Goal: Task Accomplishment & Management: Complete application form

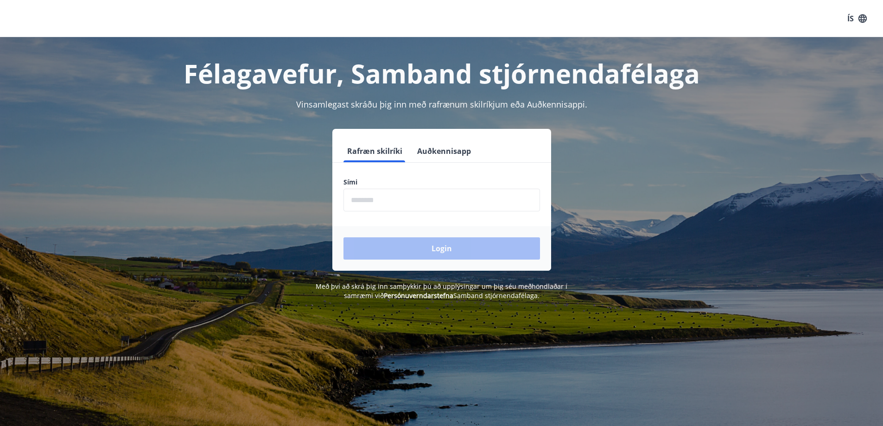
click at [375, 199] on input "phone" at bounding box center [442, 200] width 197 height 23
type input "********"
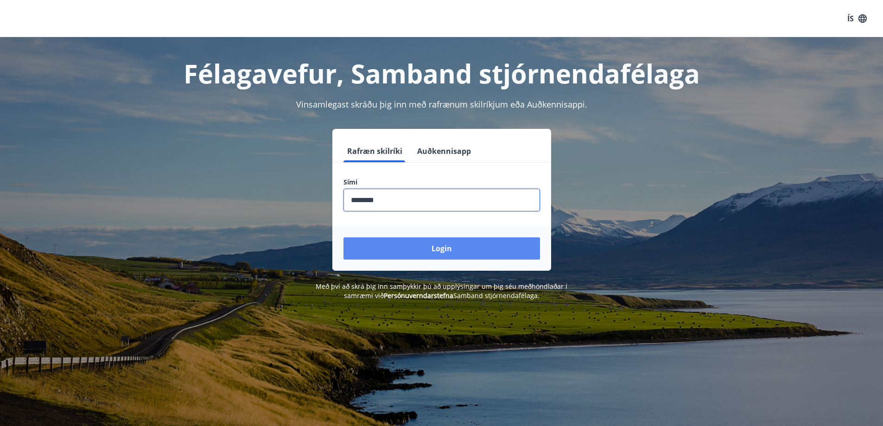
click at [426, 246] on button "Login" at bounding box center [442, 248] width 197 height 22
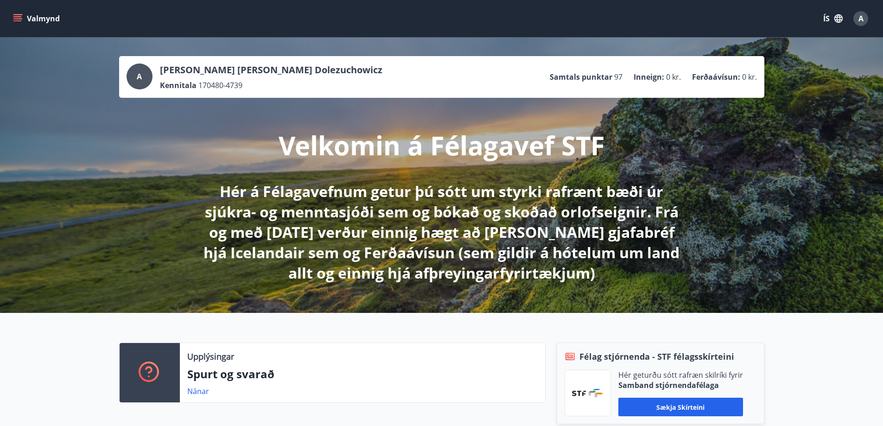
click at [17, 18] on icon "menu" at bounding box center [17, 18] width 9 height 9
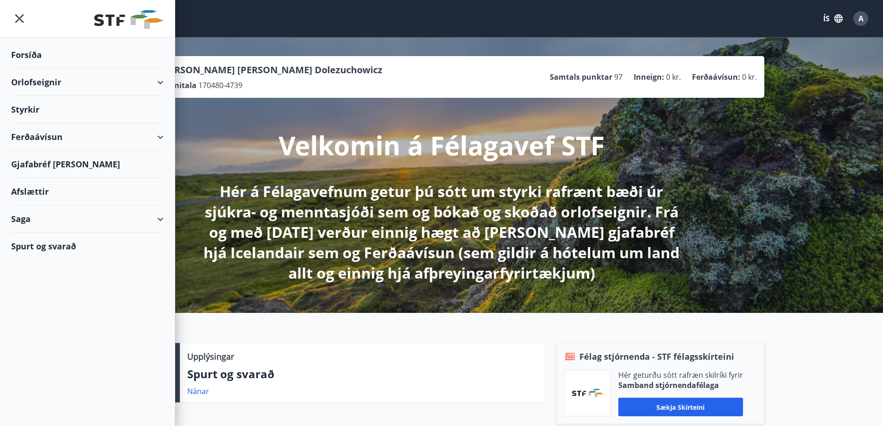
click at [38, 77] on div "Orlofseignir" at bounding box center [87, 82] width 153 height 27
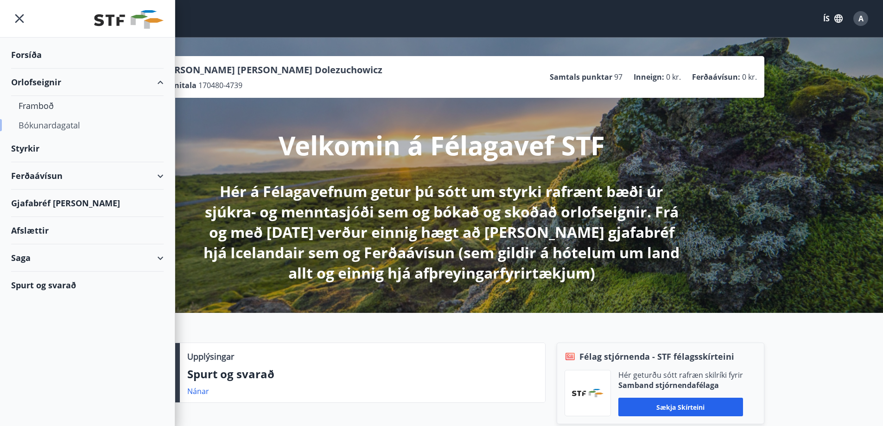
click at [37, 125] on div "Bókunardagatal" at bounding box center [88, 124] width 138 height 19
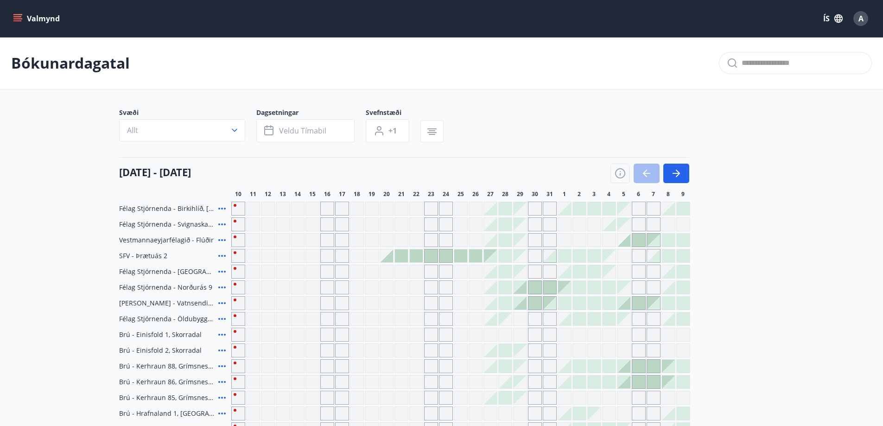
click at [24, 16] on button "Valmynd" at bounding box center [37, 18] width 52 height 17
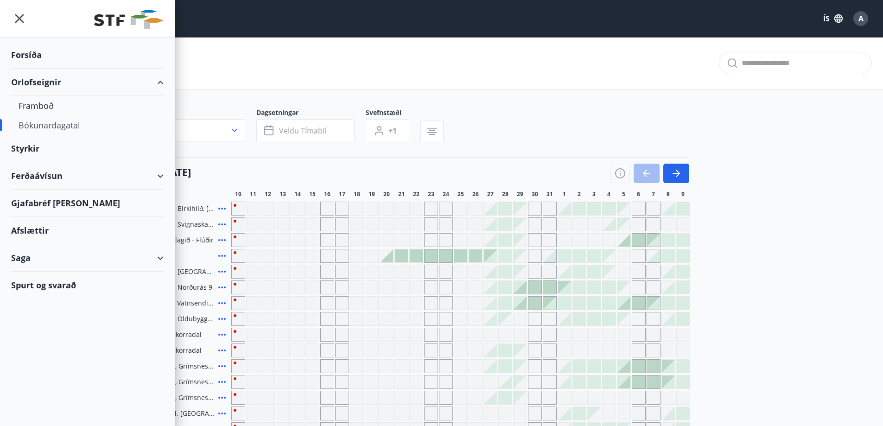
click at [32, 127] on div "Bókunardagatal" at bounding box center [88, 124] width 138 height 19
click at [33, 105] on div "Framboð" at bounding box center [88, 105] width 138 height 19
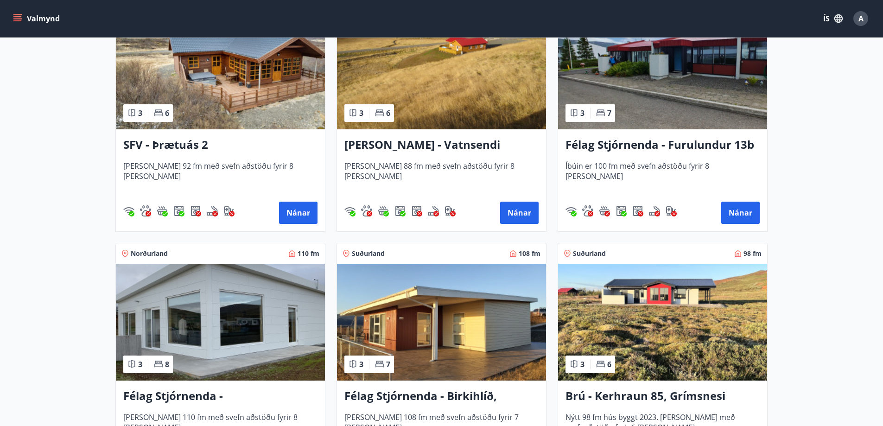
scroll to position [1716, 0]
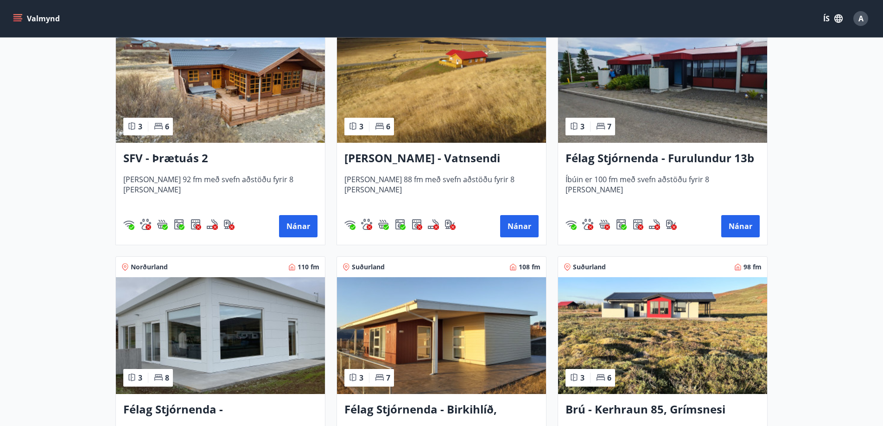
click at [224, 90] on img at bounding box center [220, 84] width 209 height 117
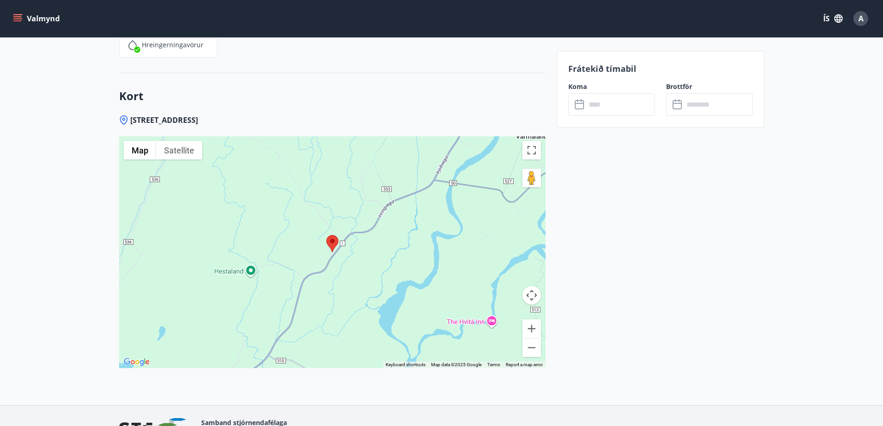
scroll to position [1298, 0]
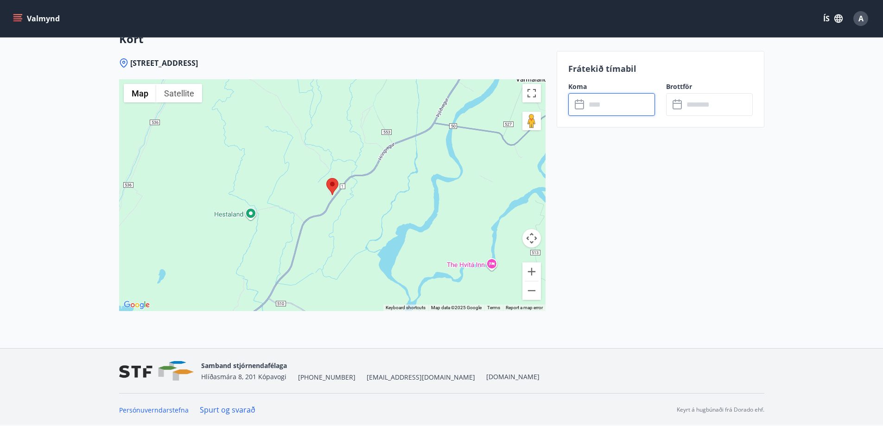
click at [591, 103] on input "text" at bounding box center [620, 104] width 69 height 23
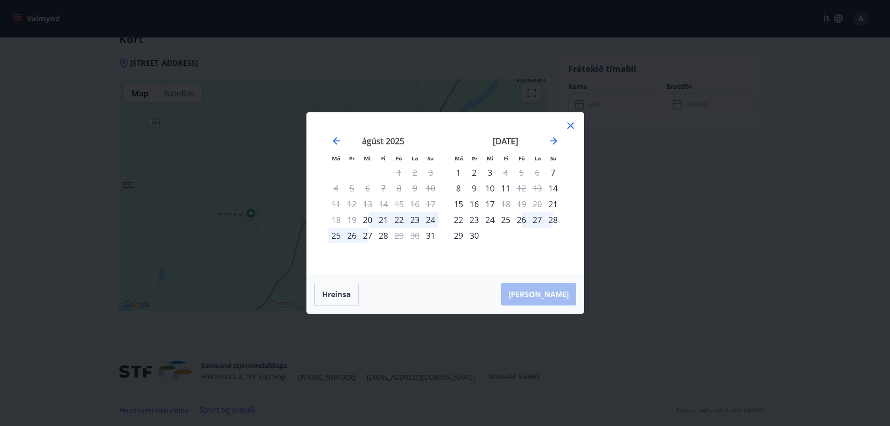
click at [458, 188] on div "8" at bounding box center [459, 188] width 16 height 16
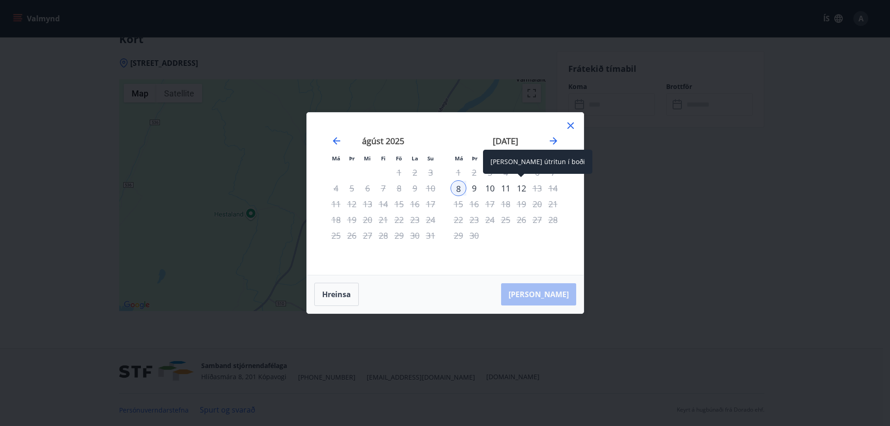
click at [518, 188] on div "12" at bounding box center [522, 188] width 16 height 16
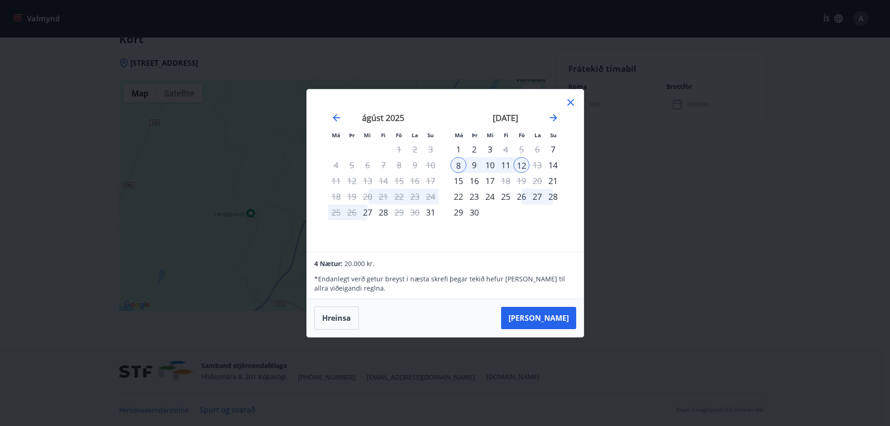
click at [507, 165] on div "11" at bounding box center [506, 165] width 16 height 16
click at [456, 164] on div "8" at bounding box center [459, 165] width 16 height 16
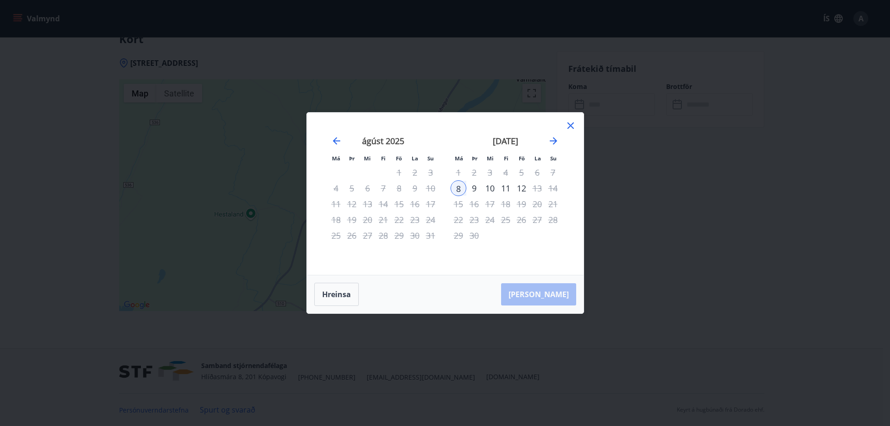
click at [505, 188] on div "11" at bounding box center [506, 188] width 16 height 16
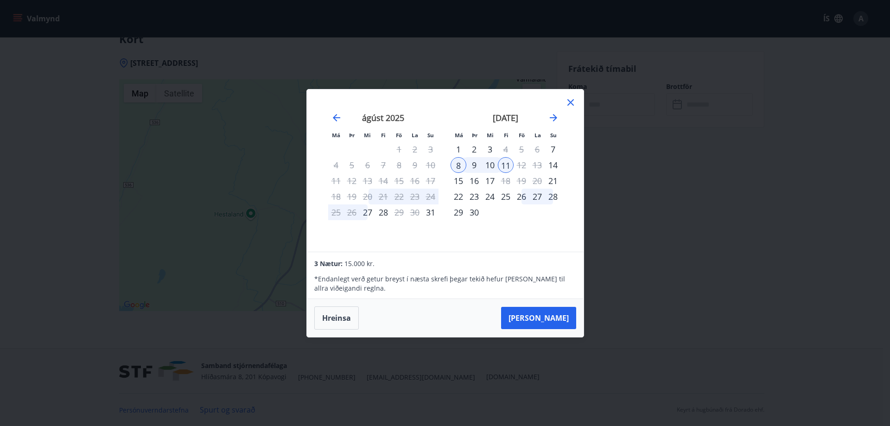
click at [570, 102] on icon at bounding box center [571, 102] width 6 height 6
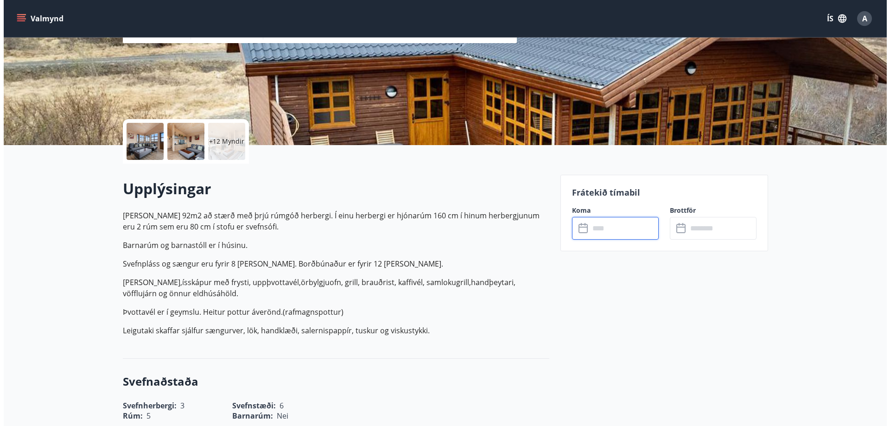
scroll to position [46, 0]
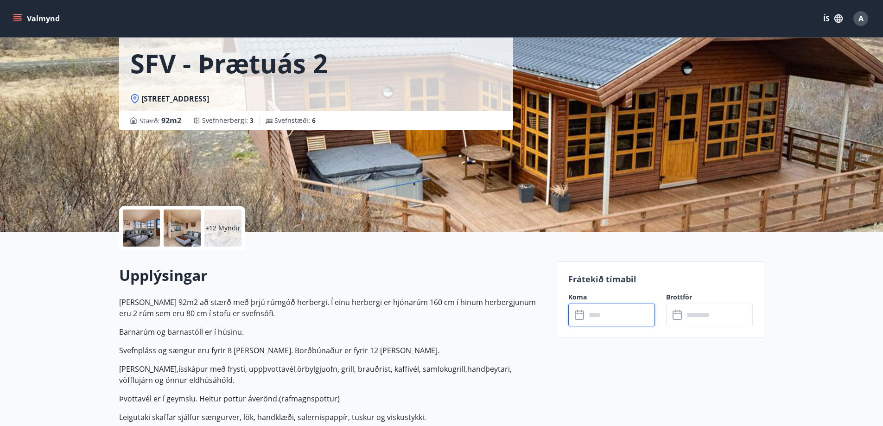
click at [142, 230] on div at bounding box center [141, 228] width 37 height 37
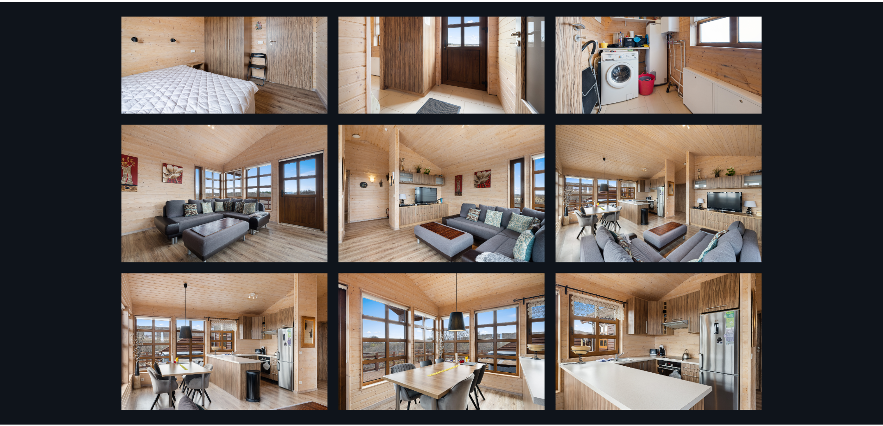
scroll to position [0, 0]
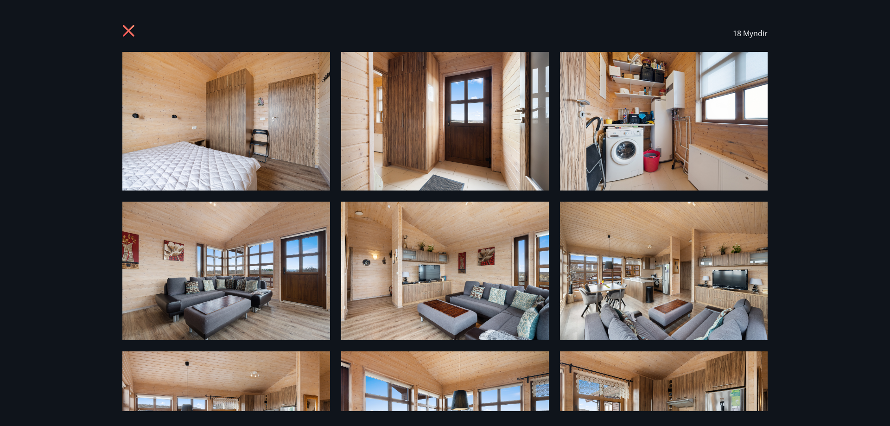
click at [132, 26] on icon at bounding box center [129, 32] width 15 height 15
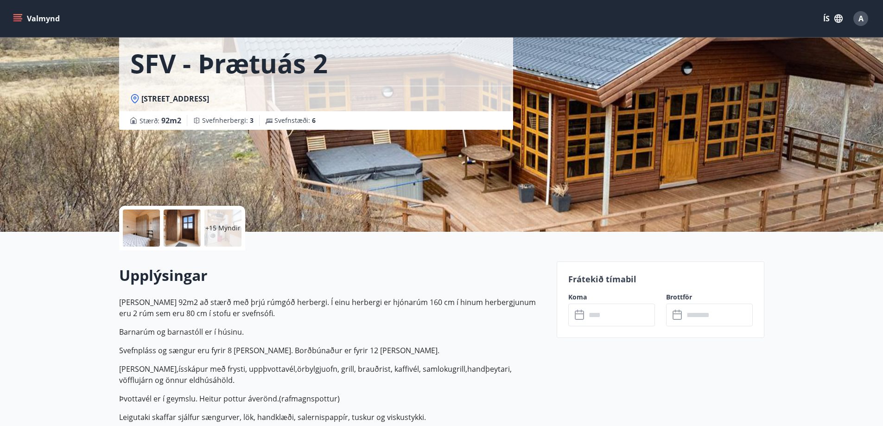
click at [21, 20] on icon "menu" at bounding box center [17, 18] width 9 height 9
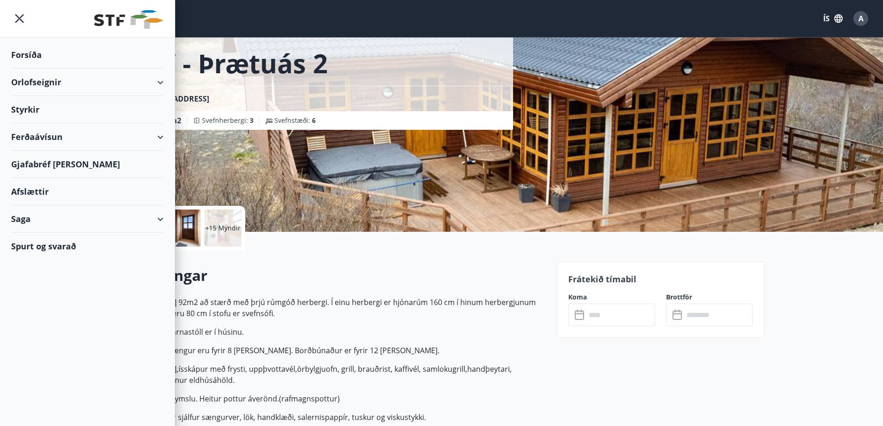
click at [43, 79] on div "Orlofseignir" at bounding box center [87, 82] width 153 height 27
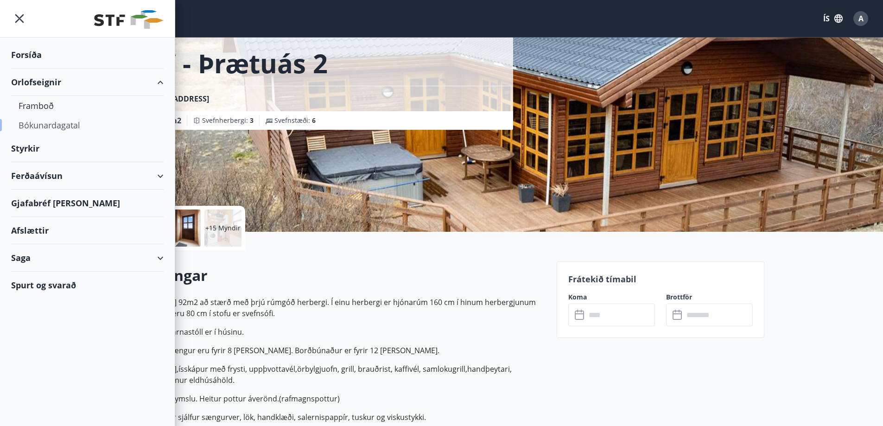
click at [45, 123] on div "Bókunardagatal" at bounding box center [88, 124] width 138 height 19
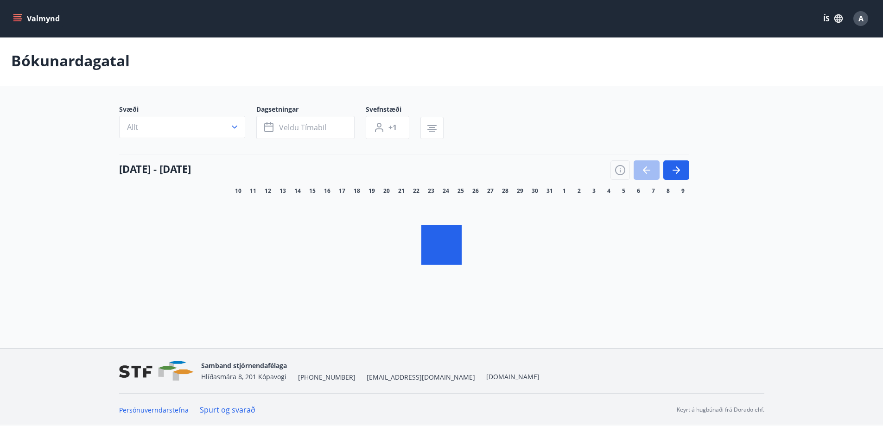
scroll to position [1, 0]
click at [21, 22] on icon "menu" at bounding box center [17, 18] width 9 height 9
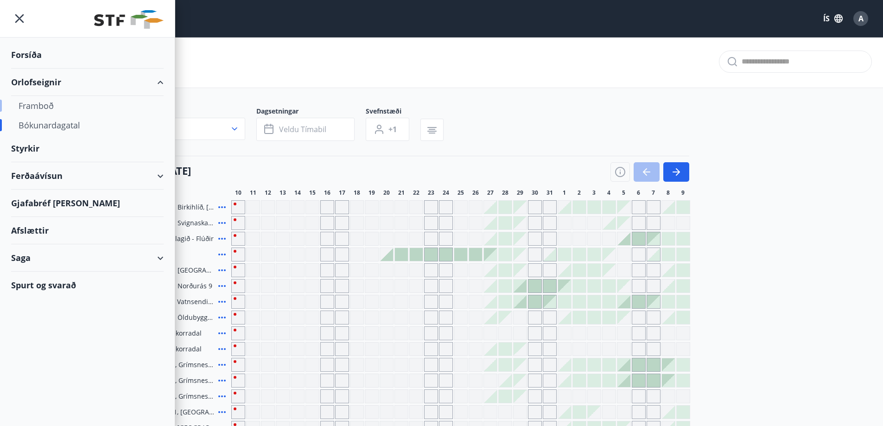
scroll to position [46, 0]
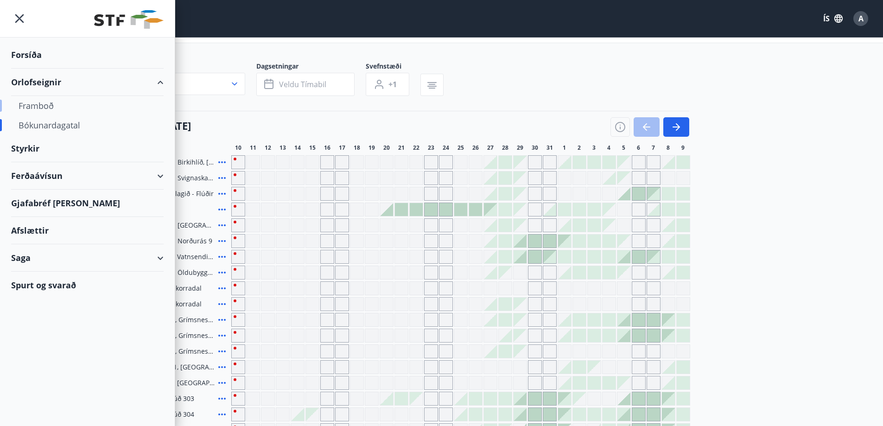
click at [42, 106] on div "Framboð" at bounding box center [88, 105] width 138 height 19
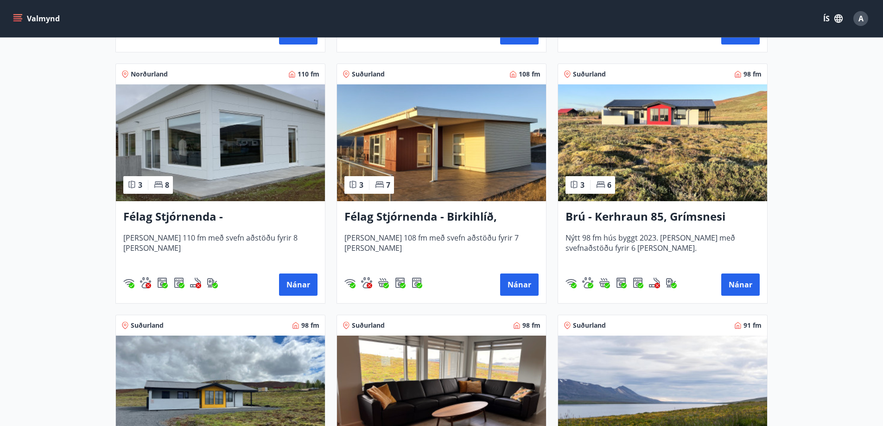
scroll to position [1901, 0]
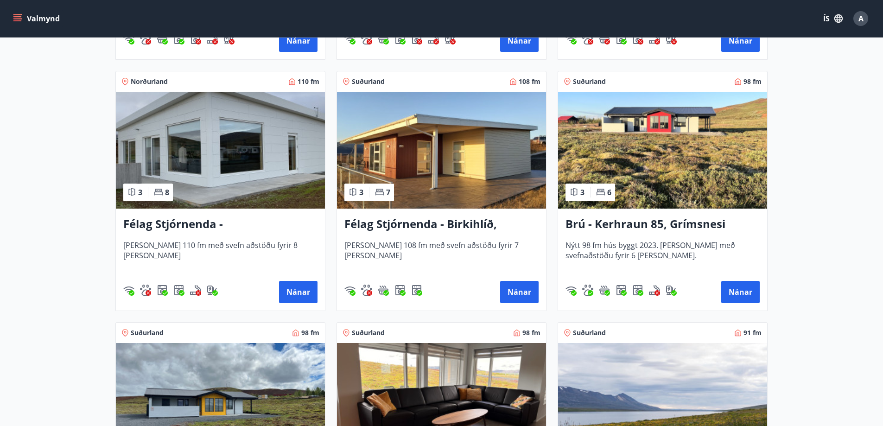
click at [654, 150] on img at bounding box center [662, 150] width 209 height 117
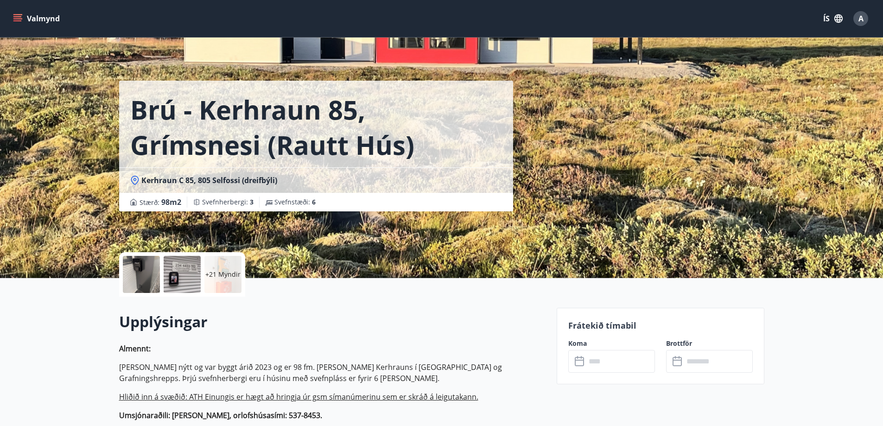
click at [147, 272] on div at bounding box center [141, 274] width 37 height 37
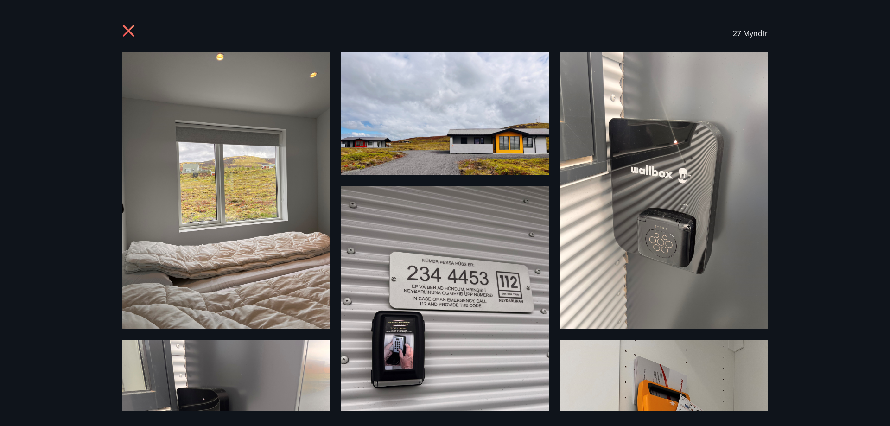
click at [138, 32] on div "27 Myndir" at bounding box center [445, 33] width 646 height 37
click at [128, 30] on icon at bounding box center [129, 32] width 15 height 15
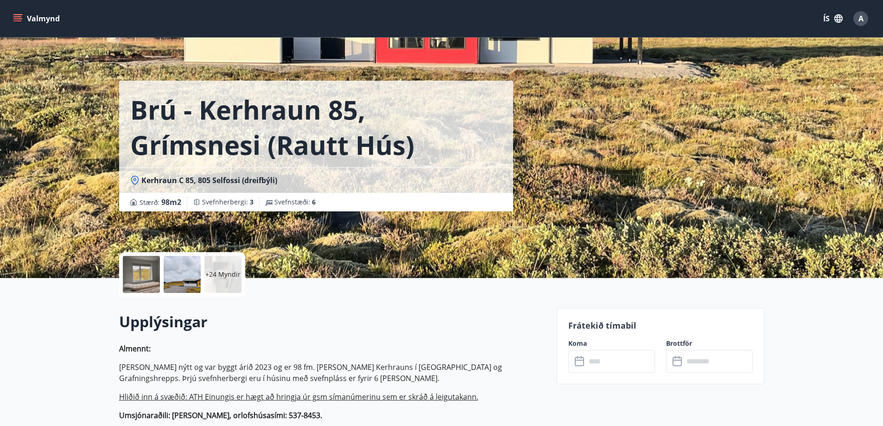
click at [17, 17] on icon "menu" at bounding box center [17, 16] width 8 height 1
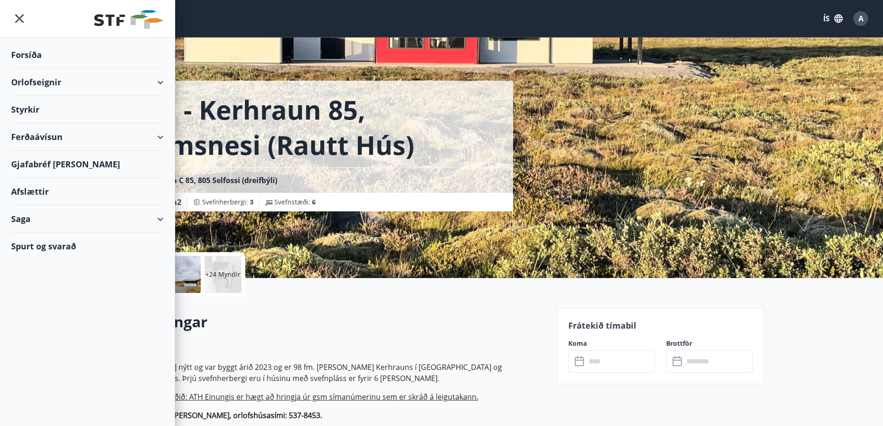
click at [32, 80] on div "Orlofseignir" at bounding box center [87, 82] width 153 height 27
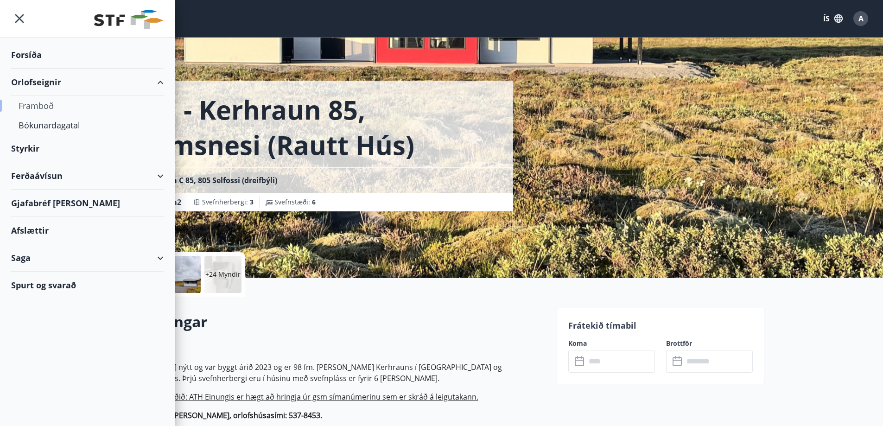
click at [35, 102] on div "Framboð" at bounding box center [88, 105] width 138 height 19
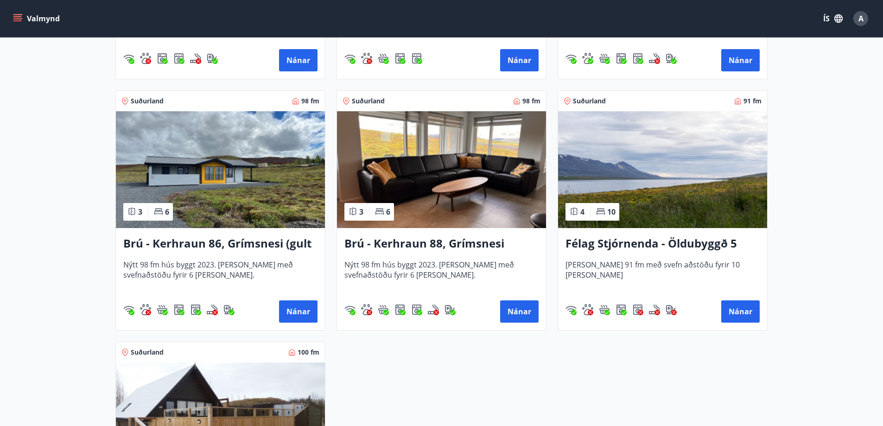
scroll to position [2180, 0]
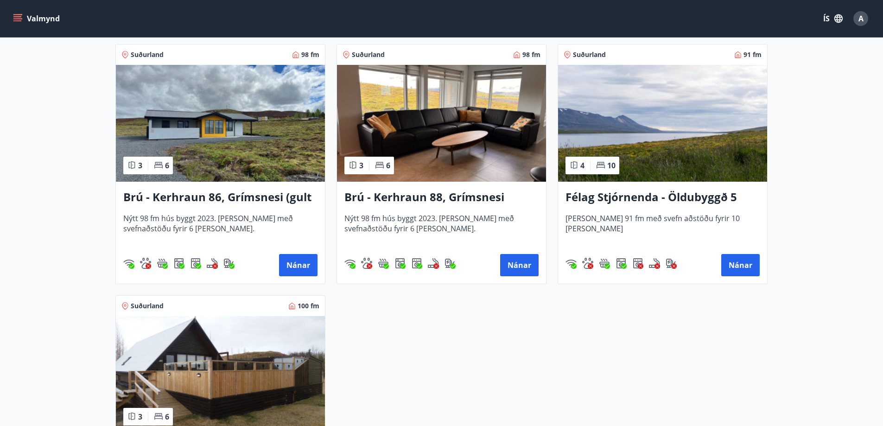
click at [665, 137] on img at bounding box center [662, 123] width 209 height 117
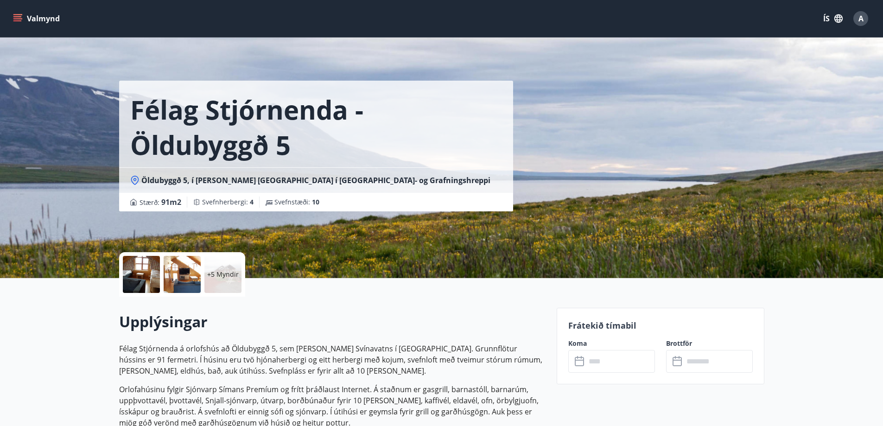
click at [143, 268] on div at bounding box center [141, 274] width 37 height 37
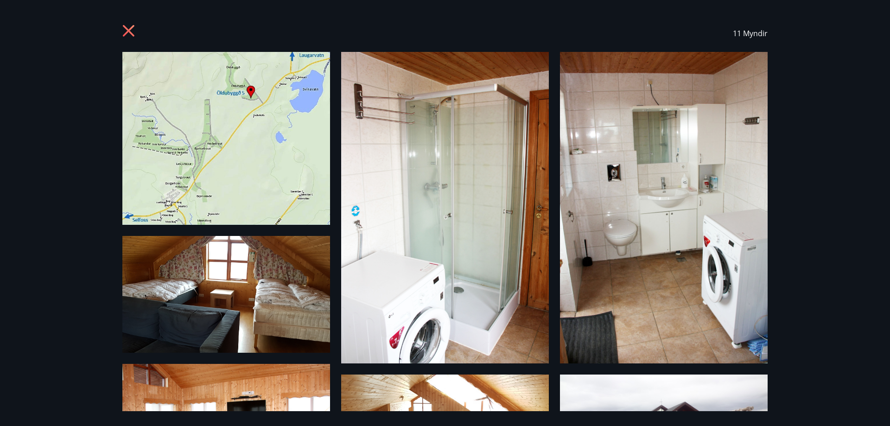
click at [131, 31] on icon at bounding box center [129, 32] width 15 height 15
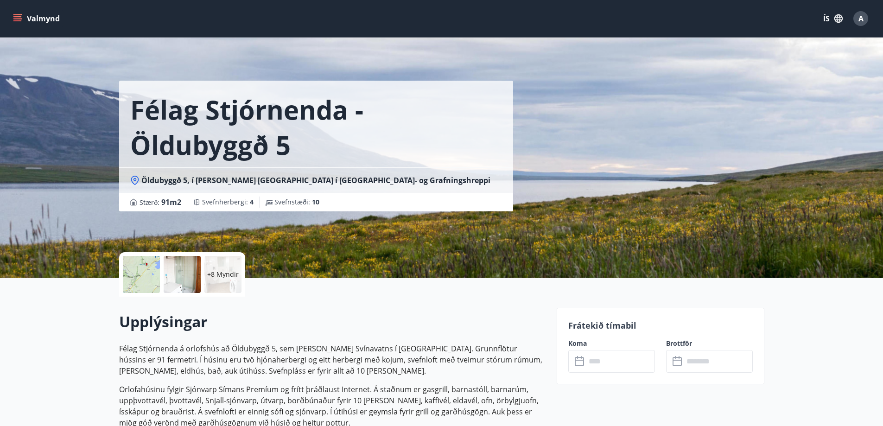
click at [23, 15] on button "Valmynd" at bounding box center [37, 18] width 52 height 17
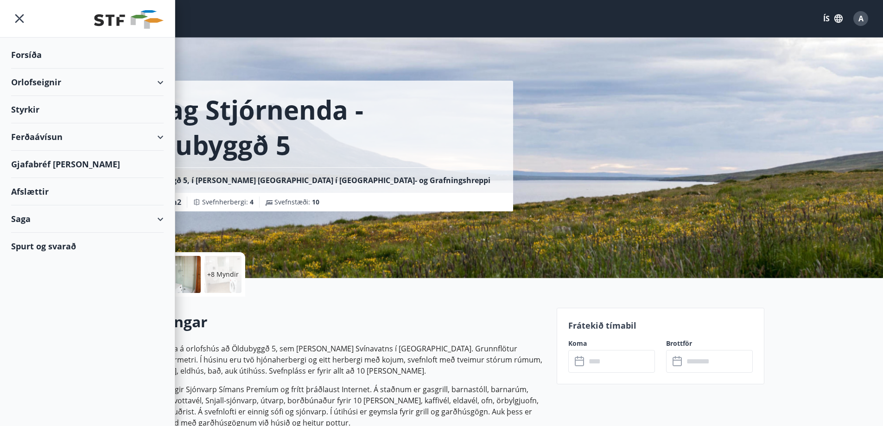
click at [41, 85] on div "Orlofseignir" at bounding box center [87, 82] width 153 height 27
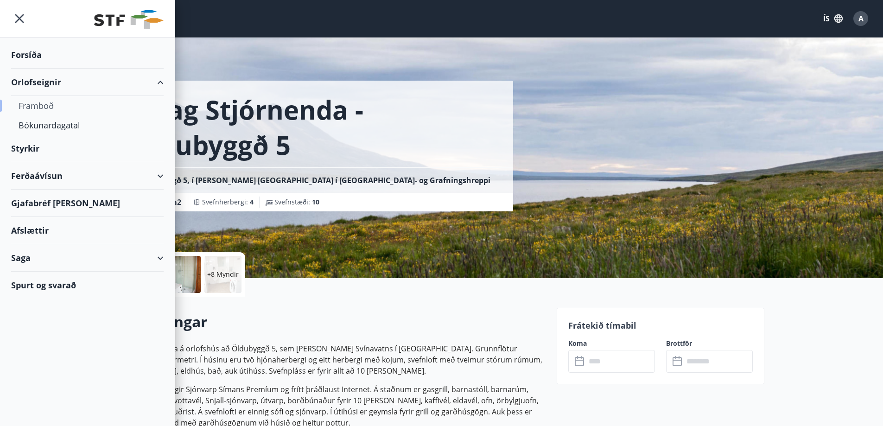
click at [35, 104] on div "Framboð" at bounding box center [88, 105] width 138 height 19
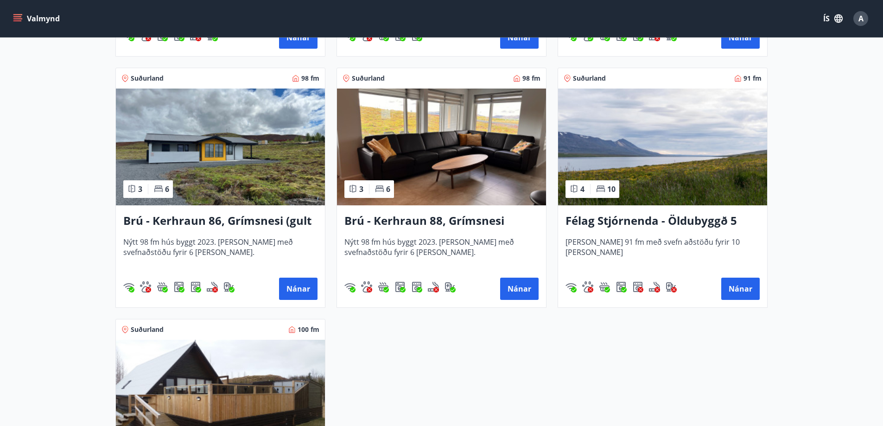
scroll to position [2272, 0]
